Goal: Task Accomplishment & Management: Use online tool/utility

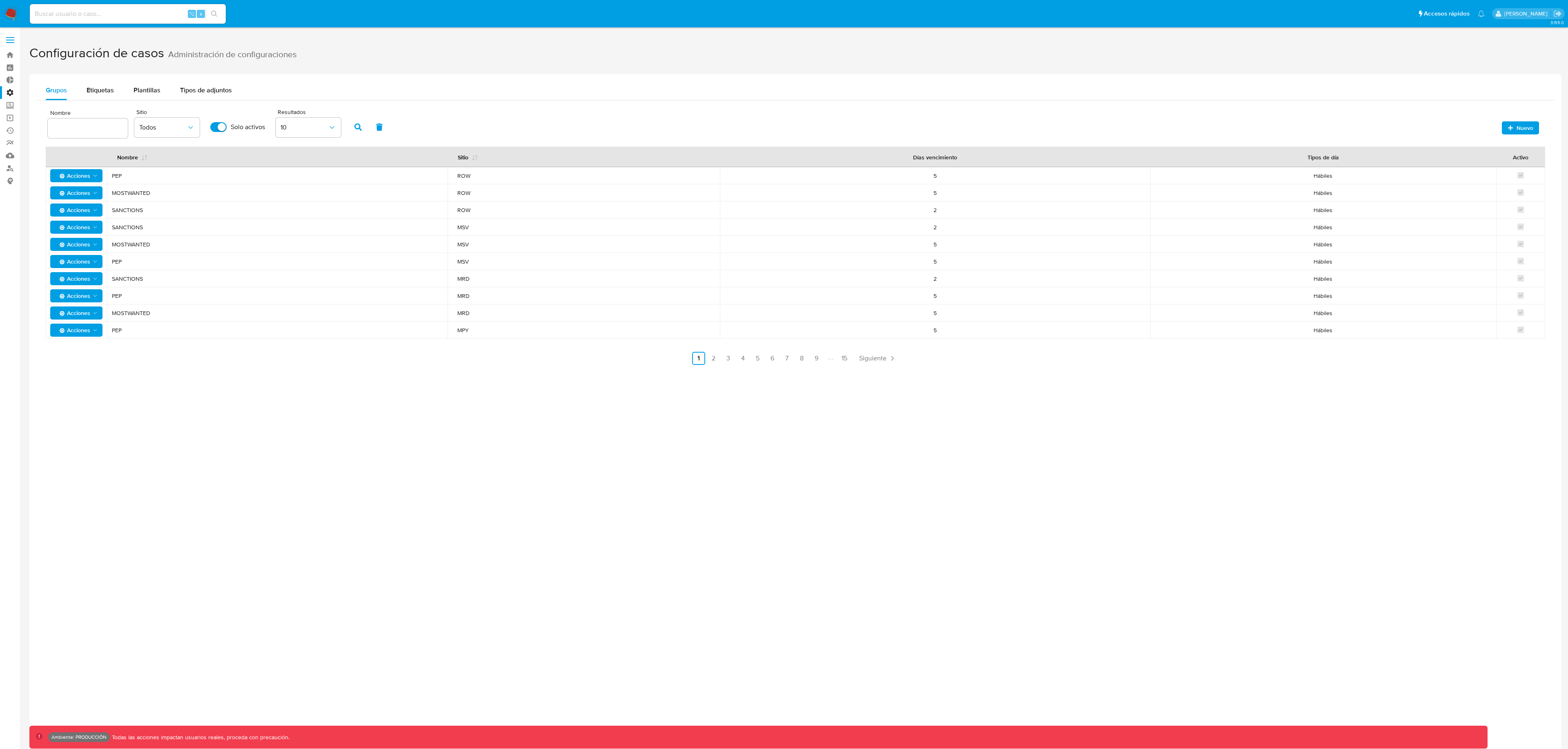
click at [1511, 126] on icon "button" at bounding box center [1510, 127] width 5 height 5
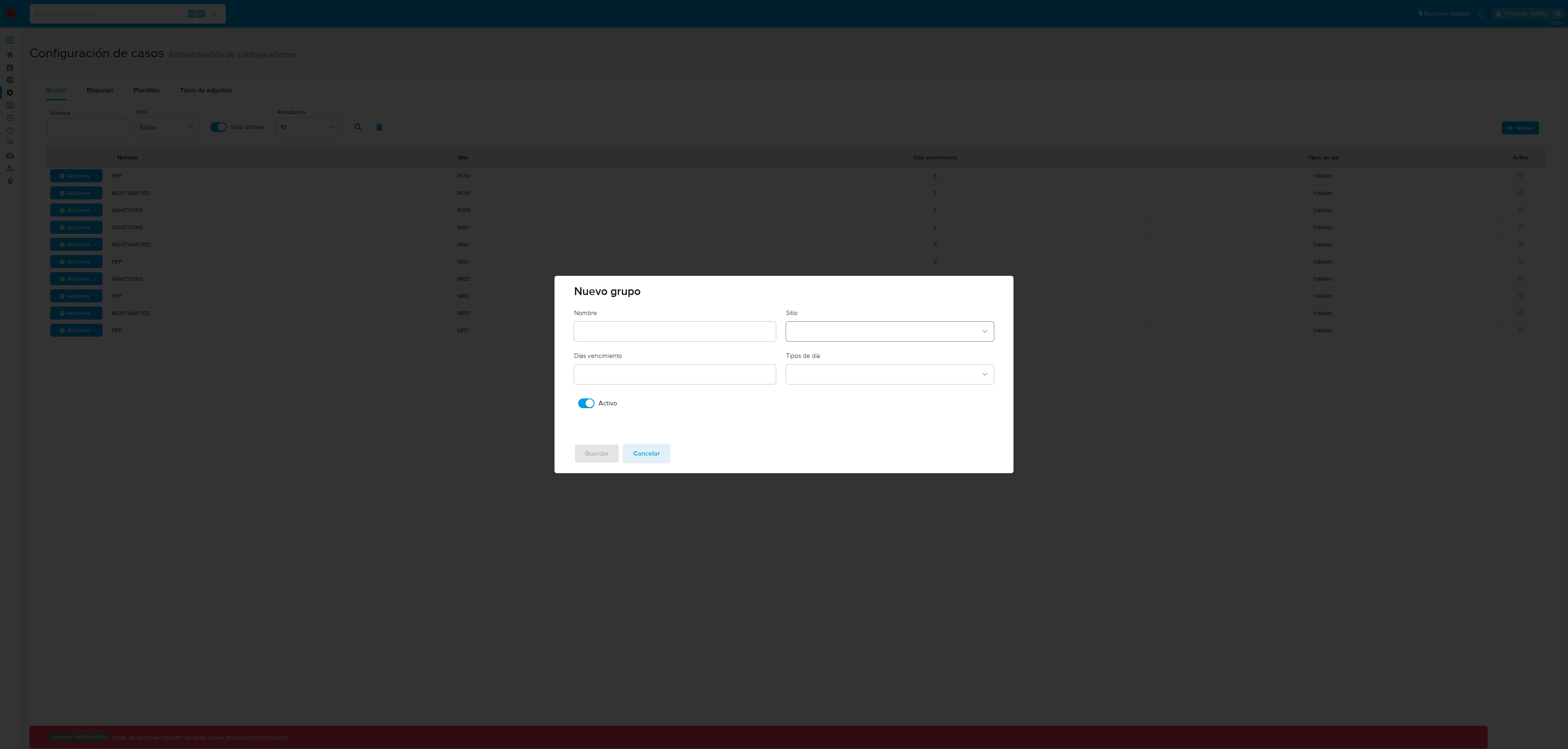
click at [828, 324] on button "site-dropdown" at bounding box center [889, 331] width 208 height 19
click at [822, 351] on div "CBT" at bounding box center [887, 350] width 193 height 19
click at [667, 452] on button "Cancelar" at bounding box center [646, 454] width 47 height 19
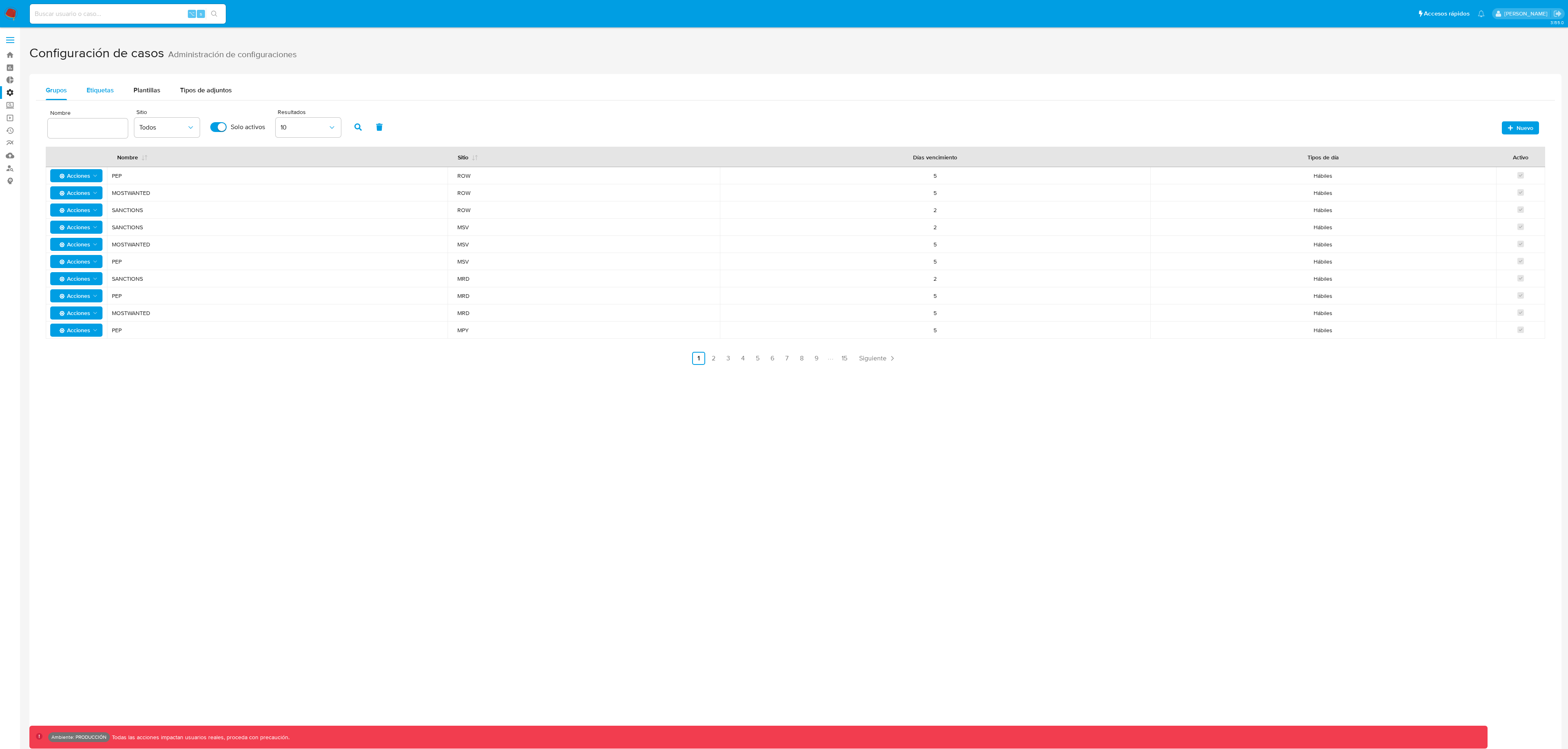
click at [81, 80] on button "Etiquetas" at bounding box center [100, 90] width 47 height 19
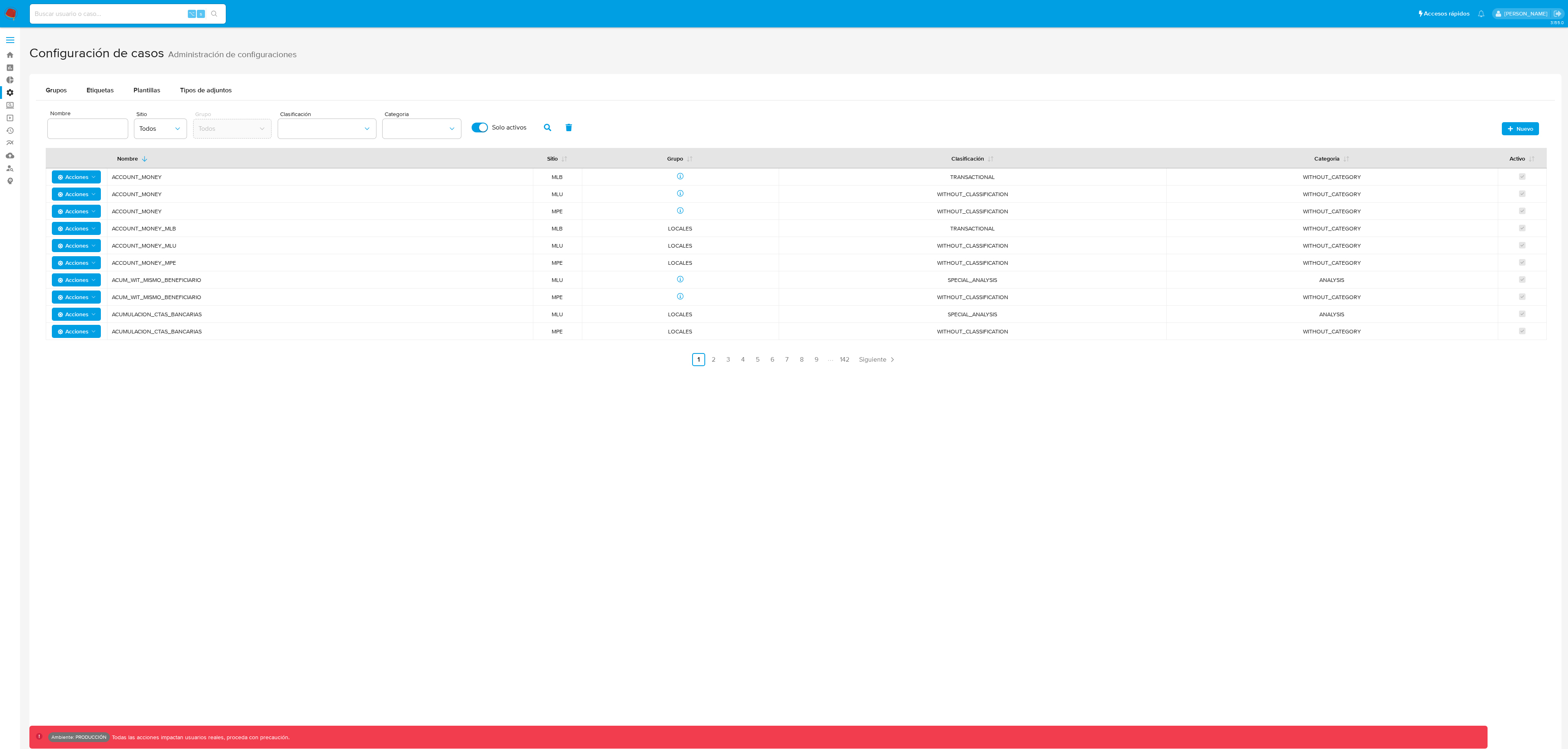
click at [1525, 136] on div "Nombre Sitio Todos Grupo Todos Clasificación Categoria Solo activos Nuevo" at bounding box center [795, 127] width 1499 height 39
click at [1520, 132] on span "Nuevo" at bounding box center [1525, 128] width 17 height 13
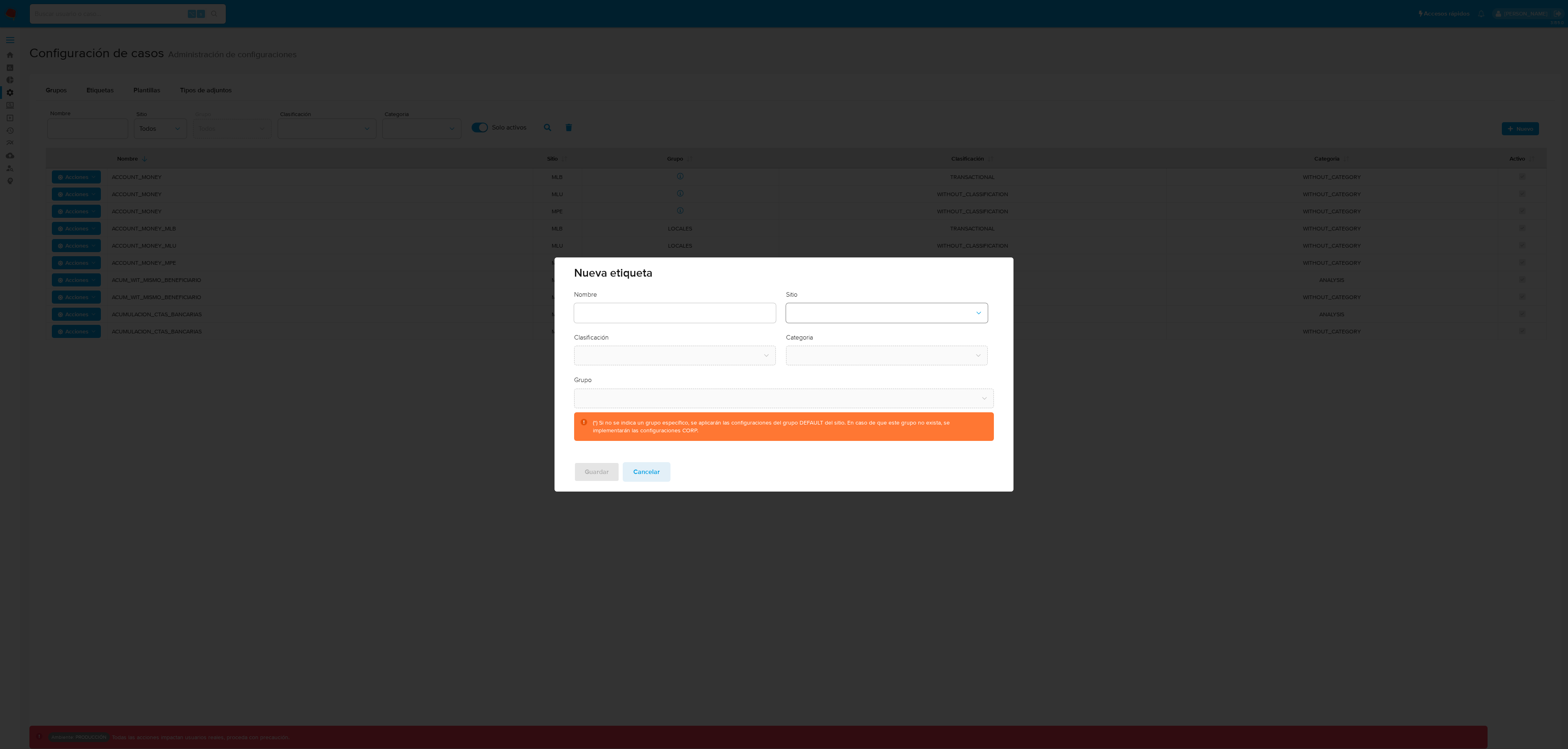
click at [922, 312] on button "site-dropdown" at bounding box center [886, 313] width 201 height 19
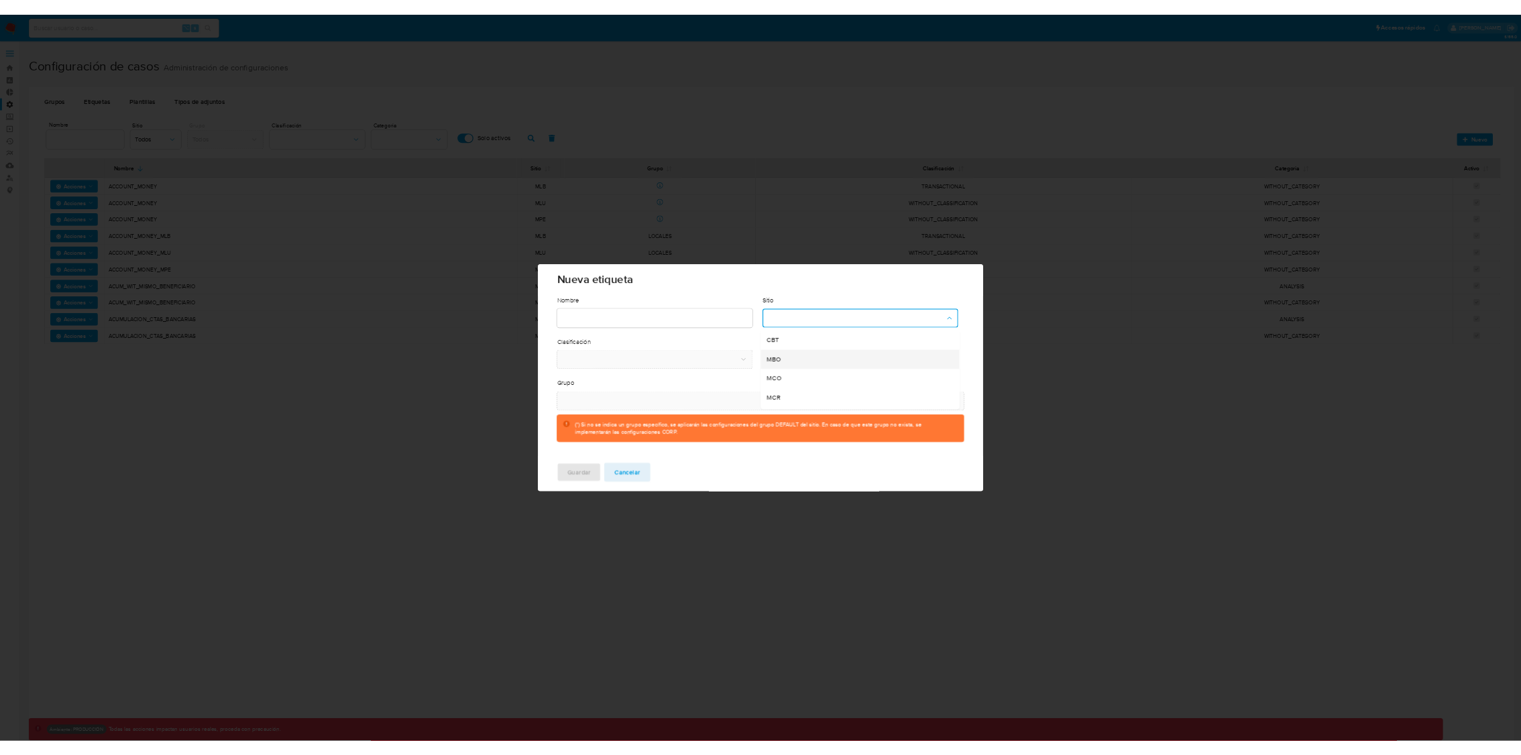
scroll to position [26, 0]
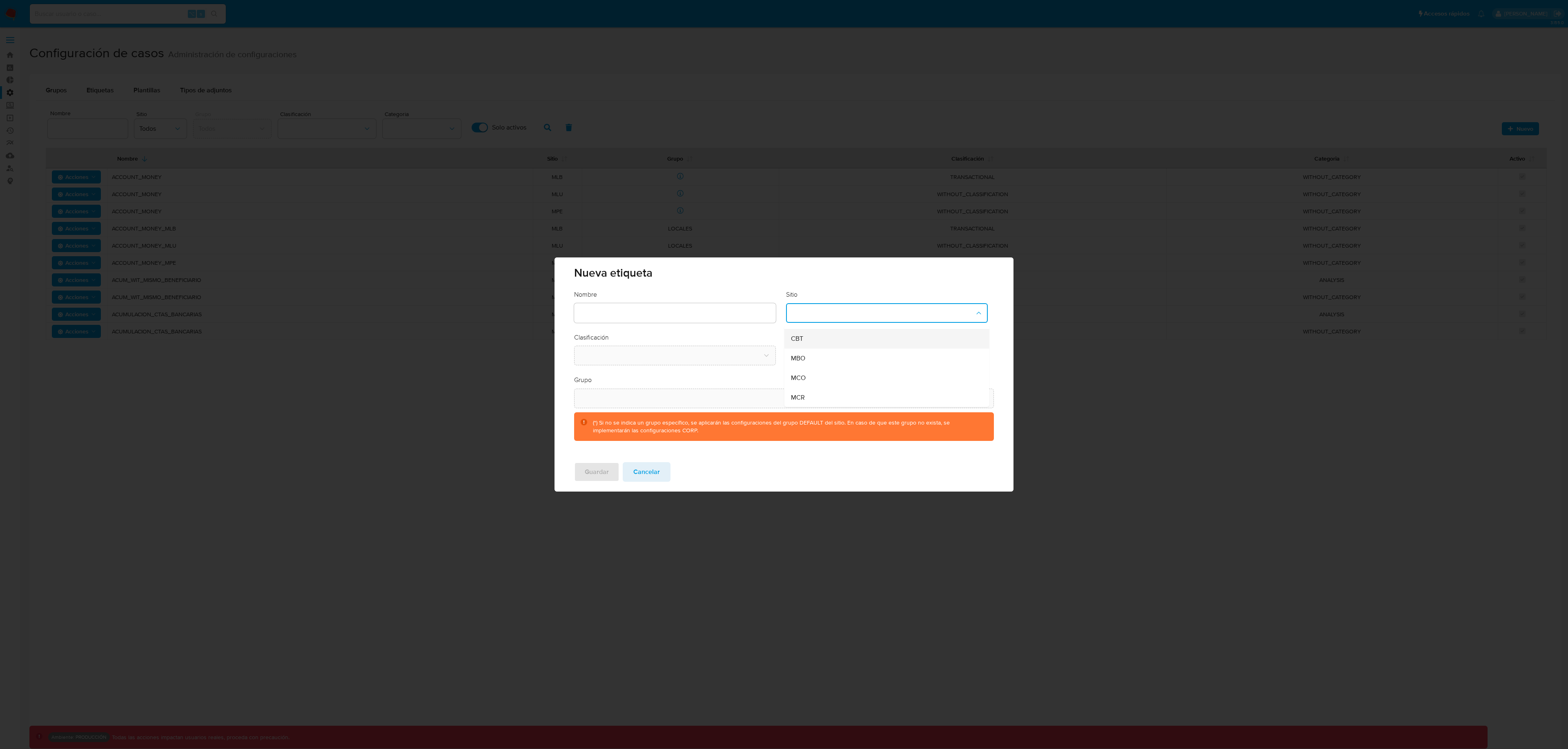
click at [829, 343] on div "CBT" at bounding box center [884, 339] width 187 height 19
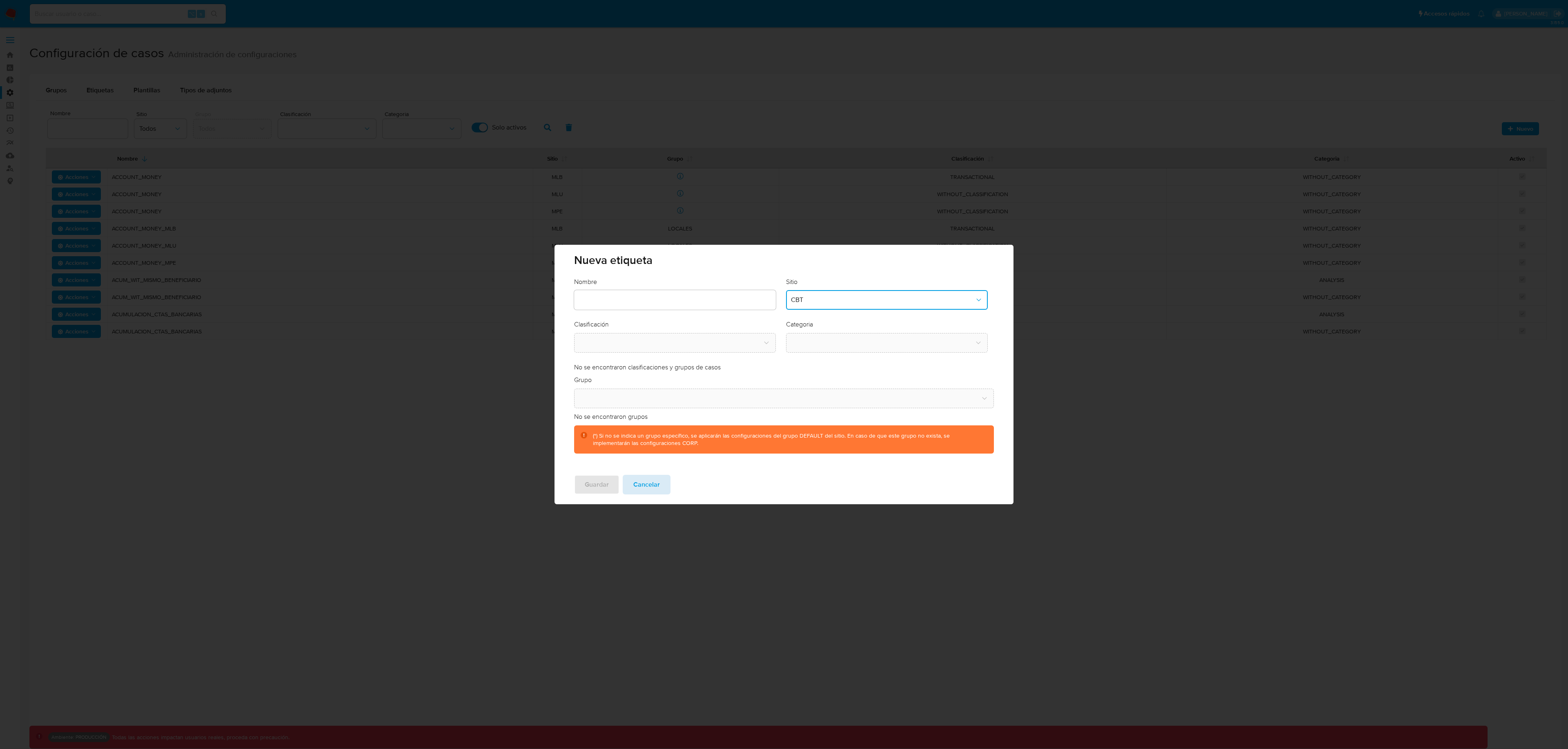
click at [650, 481] on span "Cancelar" at bounding box center [646, 485] width 27 height 18
